Goal: Navigation & Orientation: Find specific page/section

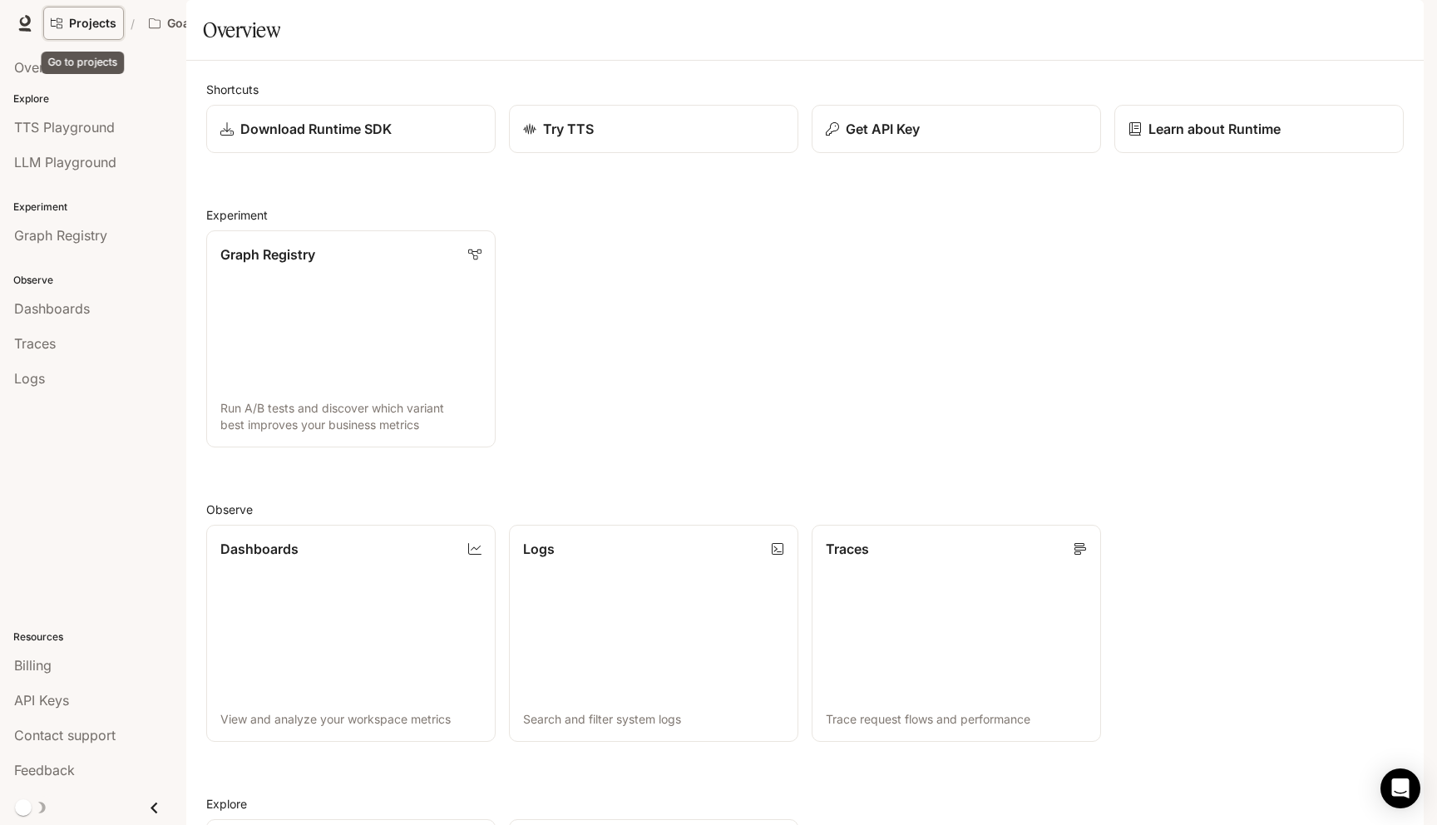
click at [100, 23] on span "Projects" at bounding box center [92, 24] width 47 height 14
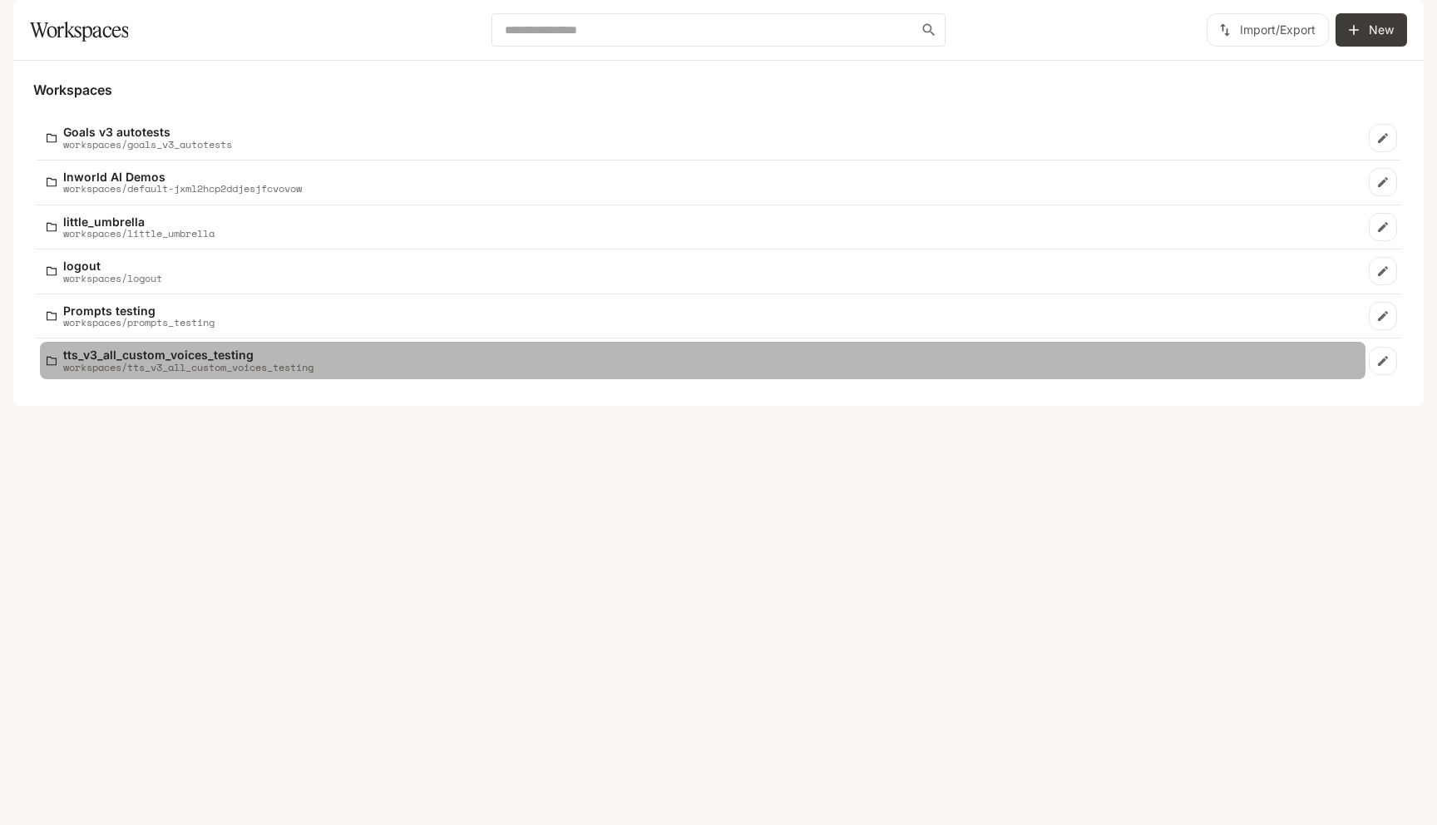
click at [213, 373] on p "workspaces/tts_v3_all_custom_voices_testing" at bounding box center [188, 367] width 250 height 11
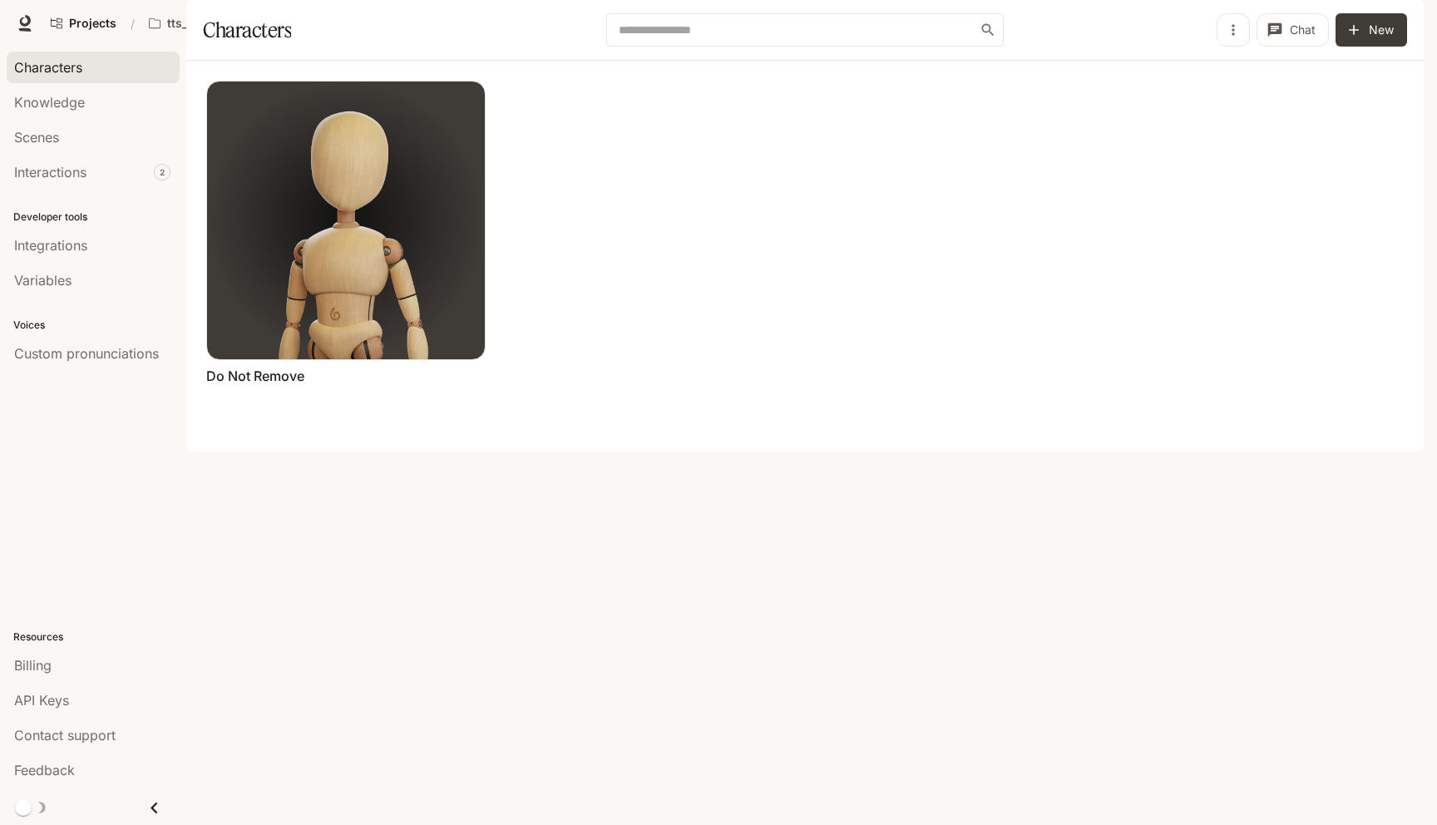
click at [251, 4] on div "Projects / tts_v3_all_custom_voices_testing Character Studio Character Studio R…" at bounding box center [718, 23] width 1437 height 47
click at [254, 31] on button "tts_v3_all_custom_voices_testing" at bounding box center [213, 23] width 145 height 33
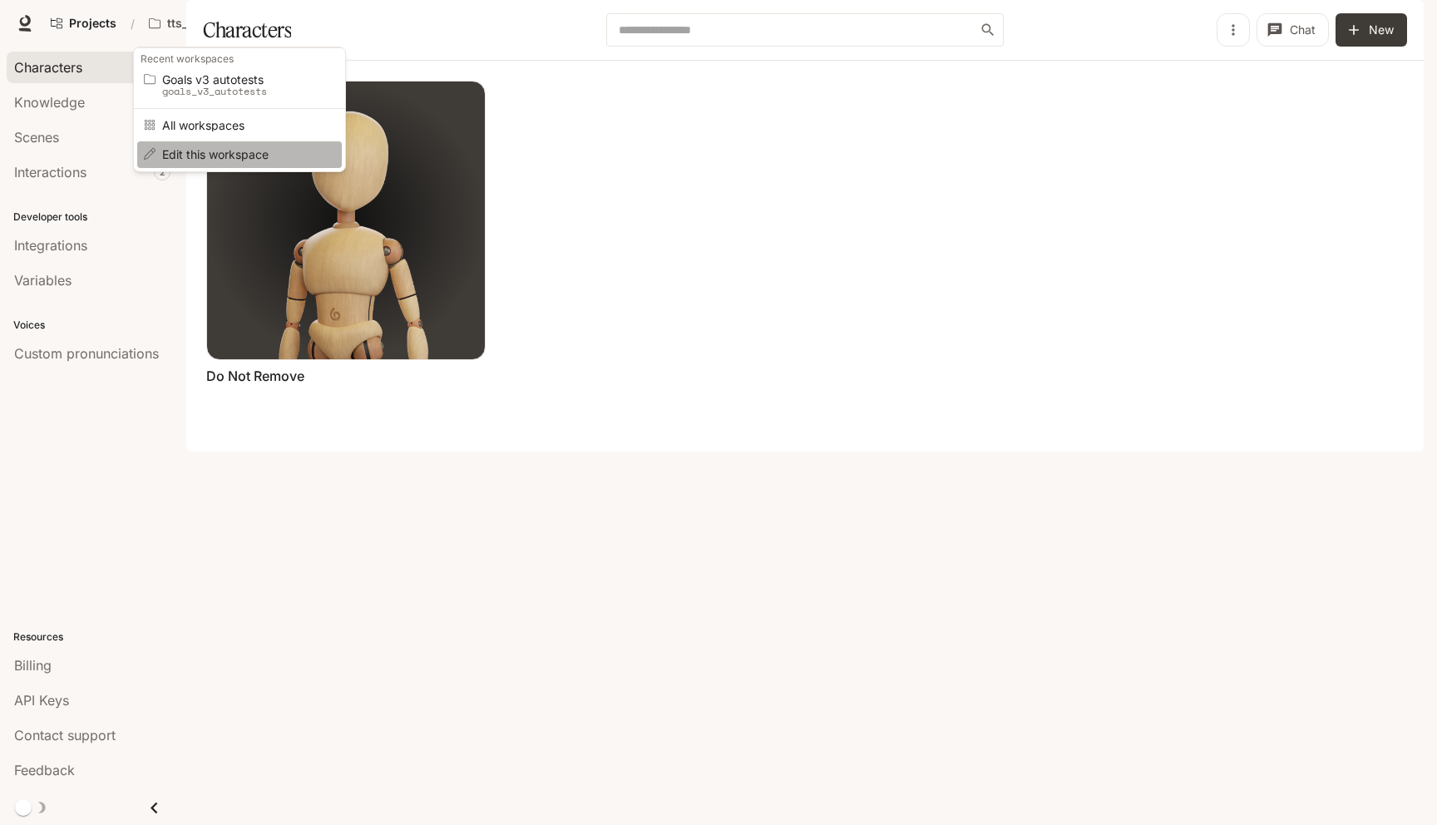
click at [309, 150] on span "Edit this workspace" at bounding box center [237, 154] width 150 height 12
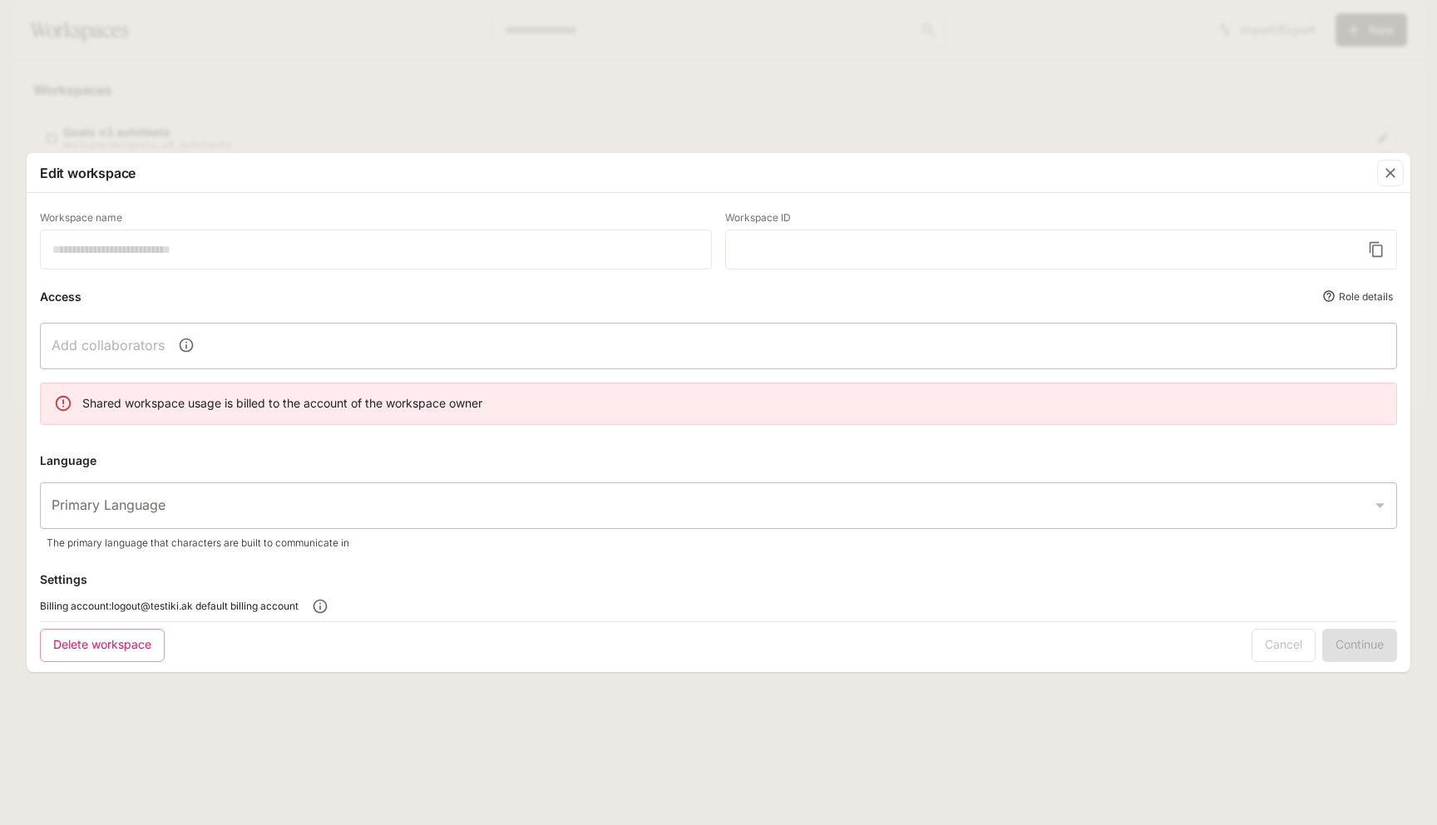
type input "**********"
type input "*****"
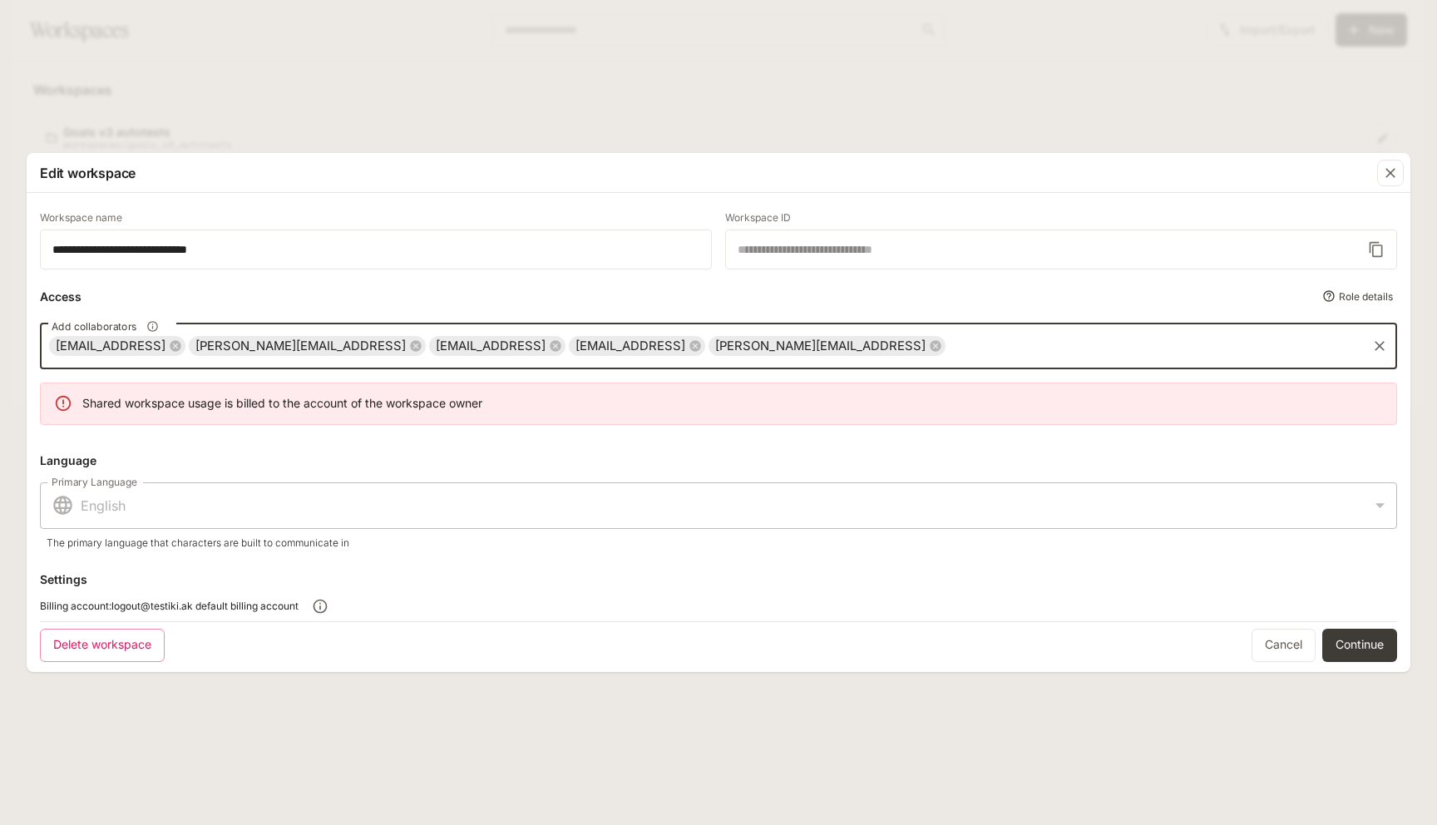
click at [955, 344] on input "Add collaborators" at bounding box center [1156, 346] width 418 height 32
click at [1273, 639] on link "Cancel" at bounding box center [1284, 645] width 64 height 33
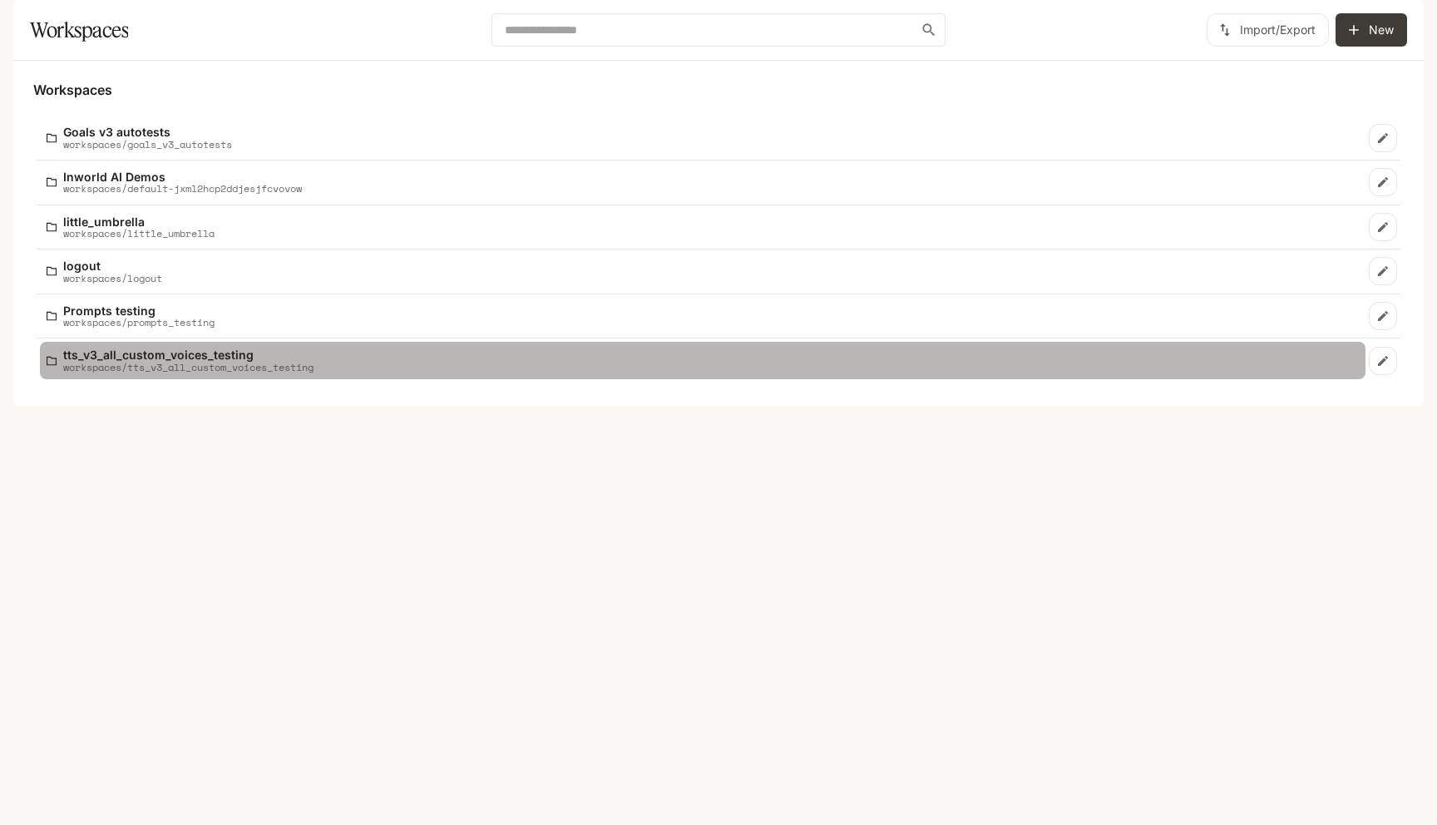
click at [230, 373] on p "workspaces/tts_v3_all_custom_voices_testing" at bounding box center [188, 367] width 250 height 11
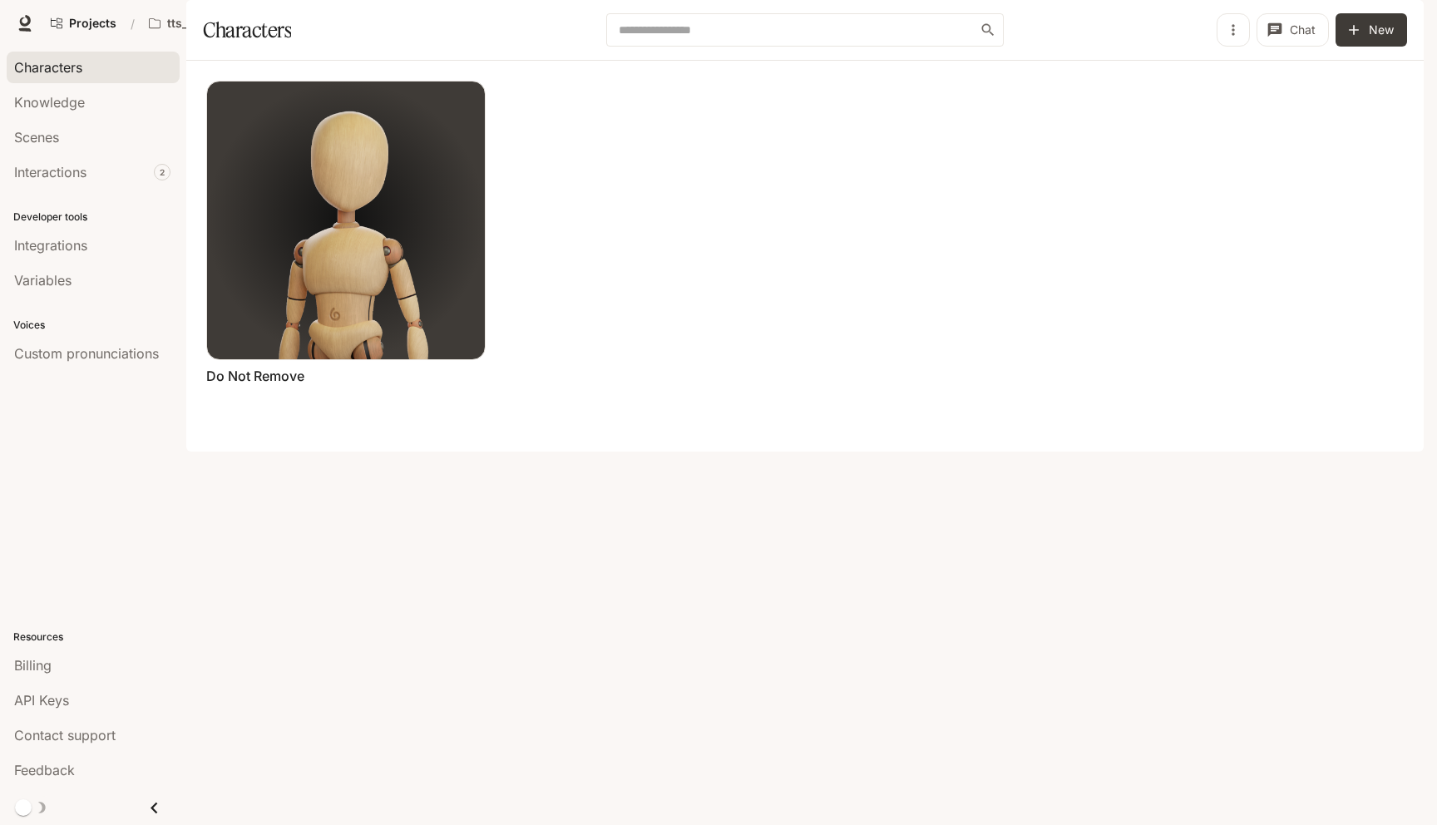
click at [1210, 26] on span "Runtime" at bounding box center [1209, 23] width 44 height 21
